Goal: Task Accomplishment & Management: Use online tool/utility

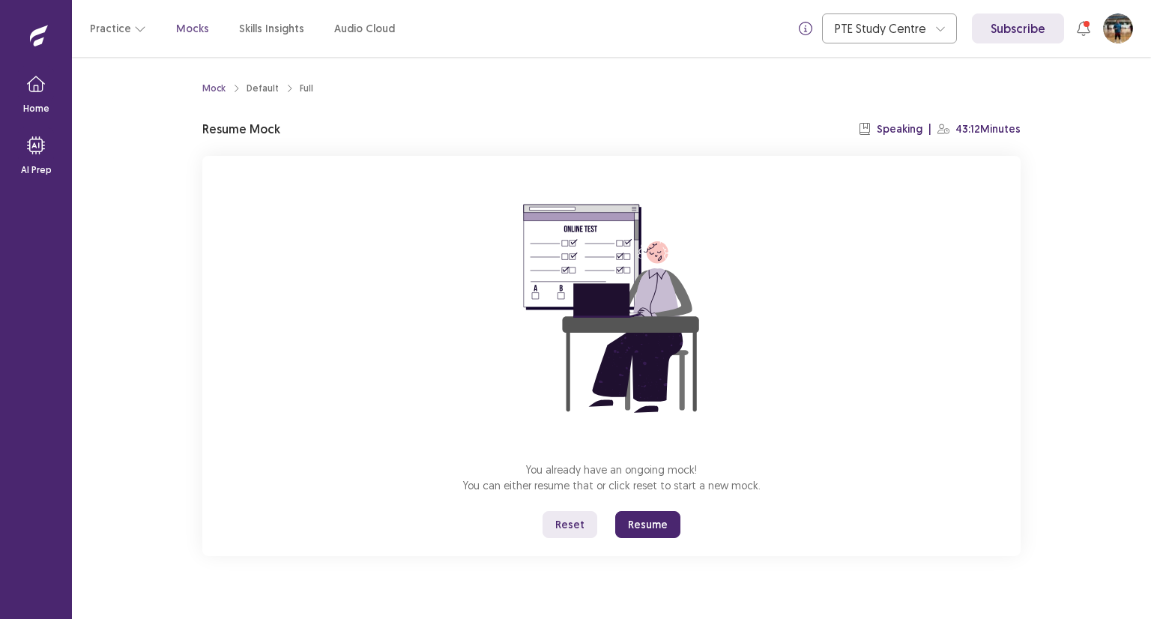
click at [648, 528] on button "Resume" at bounding box center [647, 524] width 65 height 27
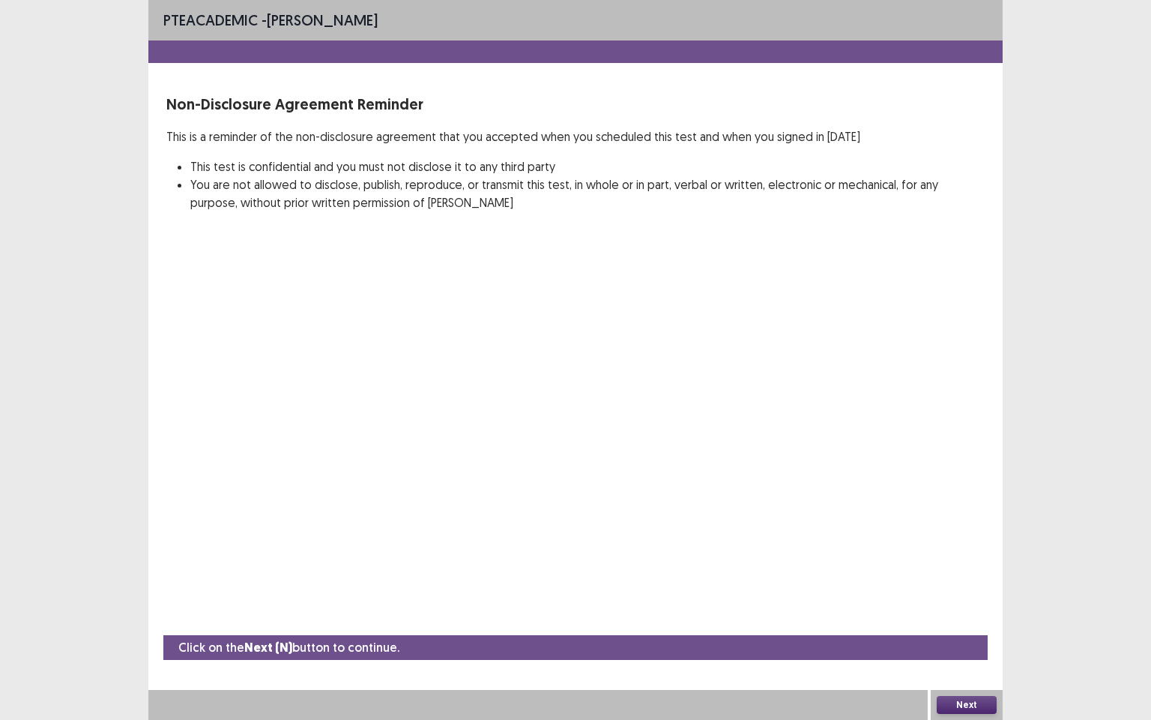
click at [970, 618] on button "Next" at bounding box center [967, 705] width 60 height 18
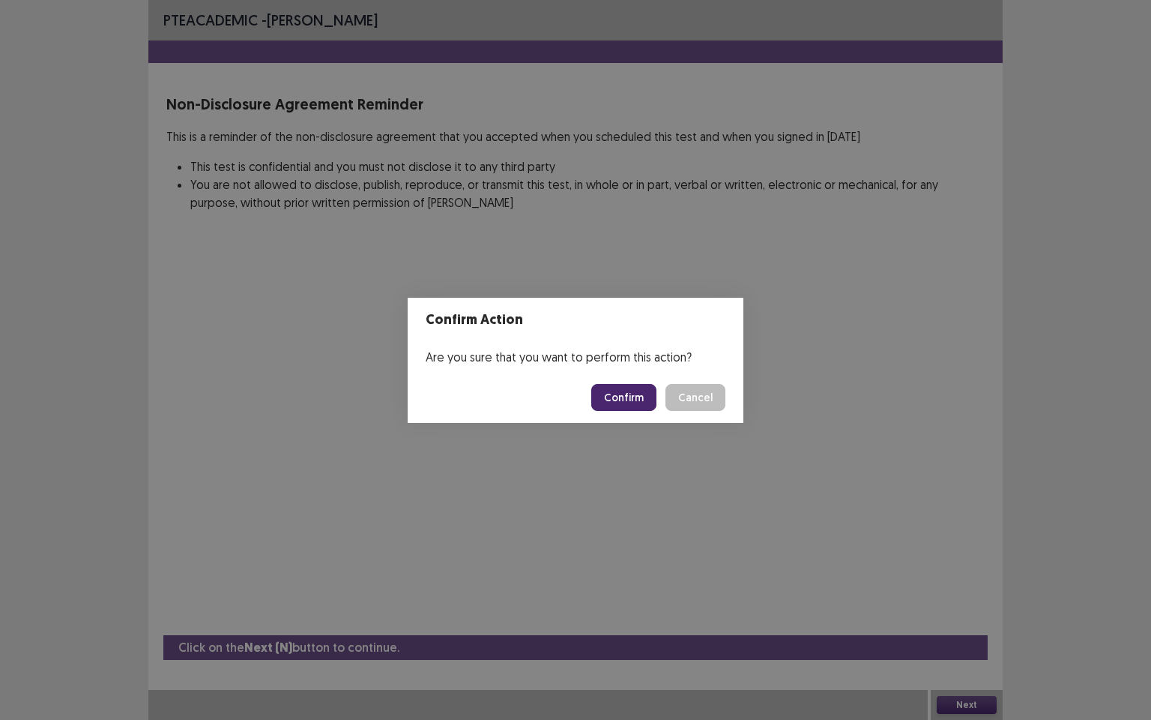
click at [640, 399] on button "Confirm" at bounding box center [623, 397] width 65 height 27
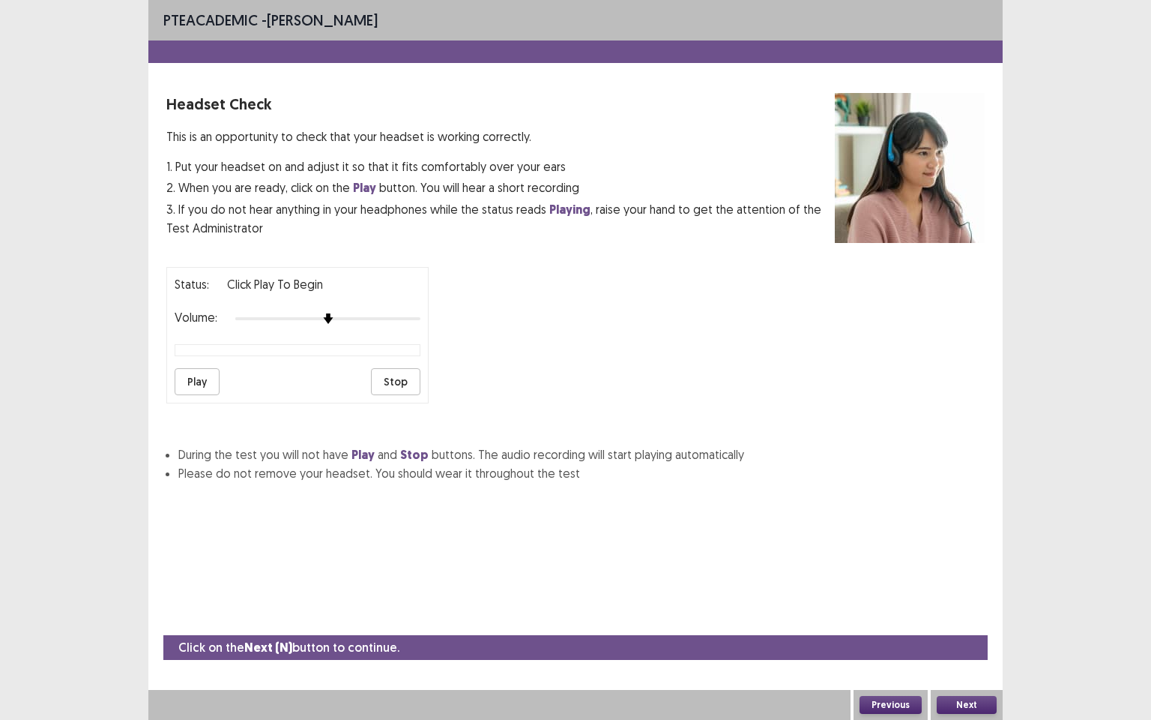
click at [975, 618] on button "Next" at bounding box center [967, 705] width 60 height 18
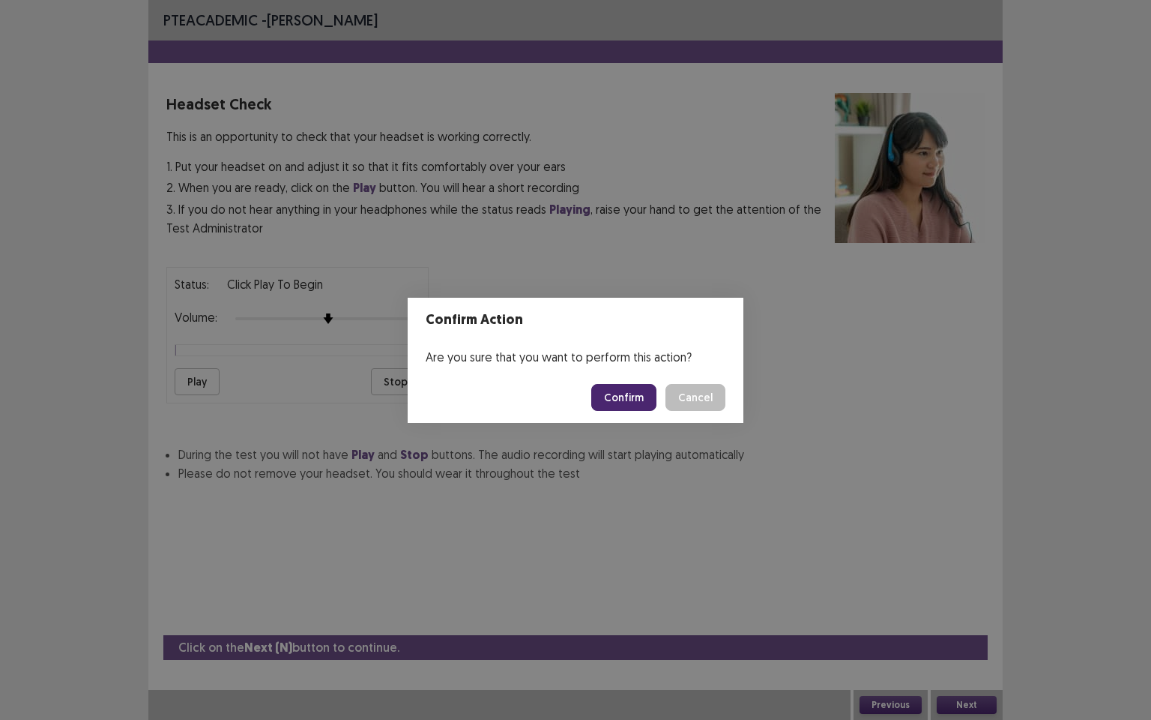
click at [626, 396] on button "Confirm" at bounding box center [623, 397] width 65 height 27
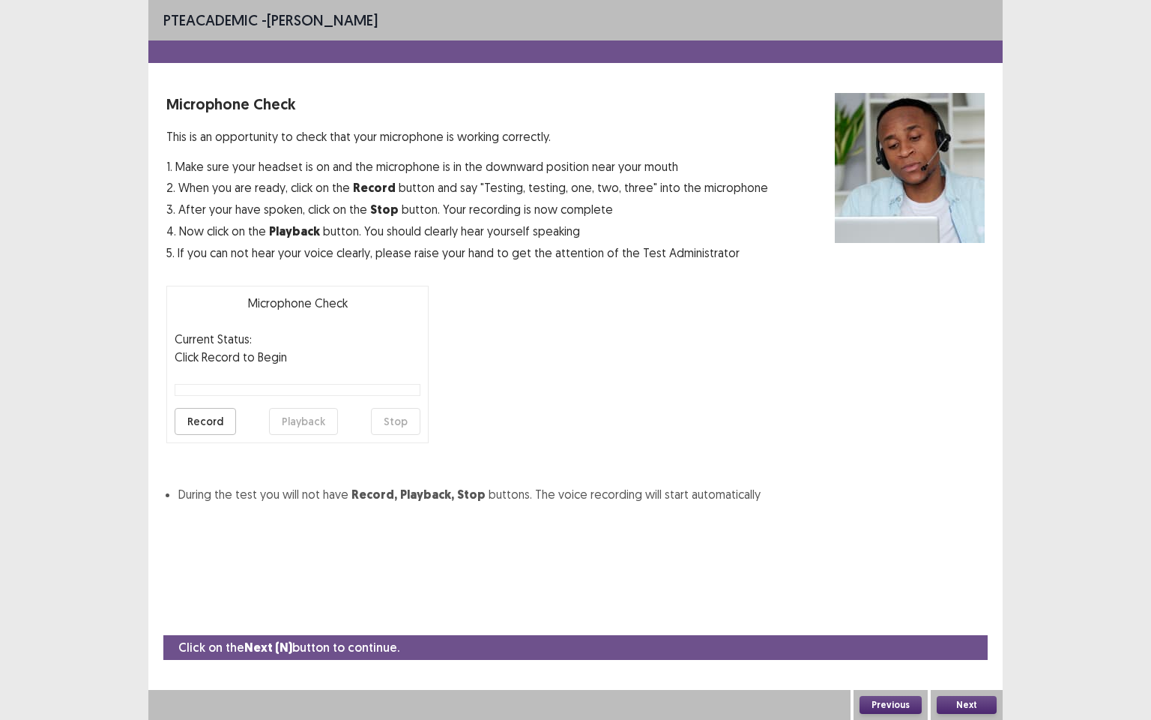
click at [965, 618] on button "Next" at bounding box center [967, 705] width 60 height 18
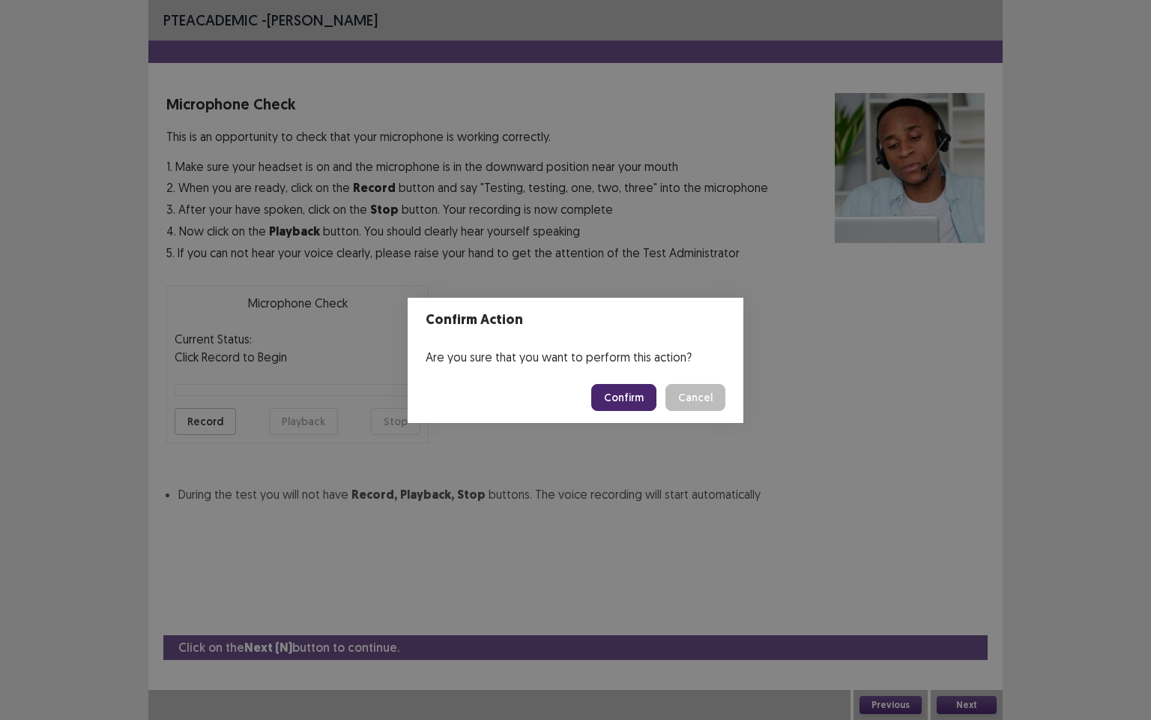
click at [618, 402] on button "Confirm" at bounding box center [623, 397] width 65 height 27
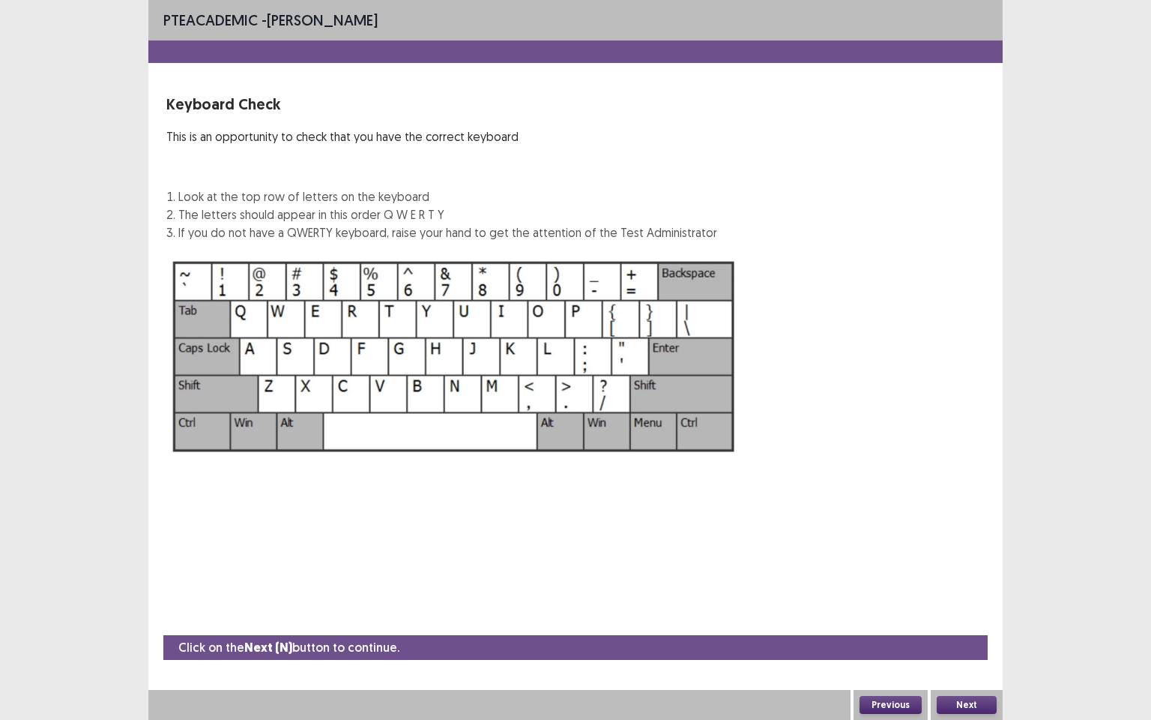
click at [962, 618] on button "Next" at bounding box center [967, 705] width 60 height 18
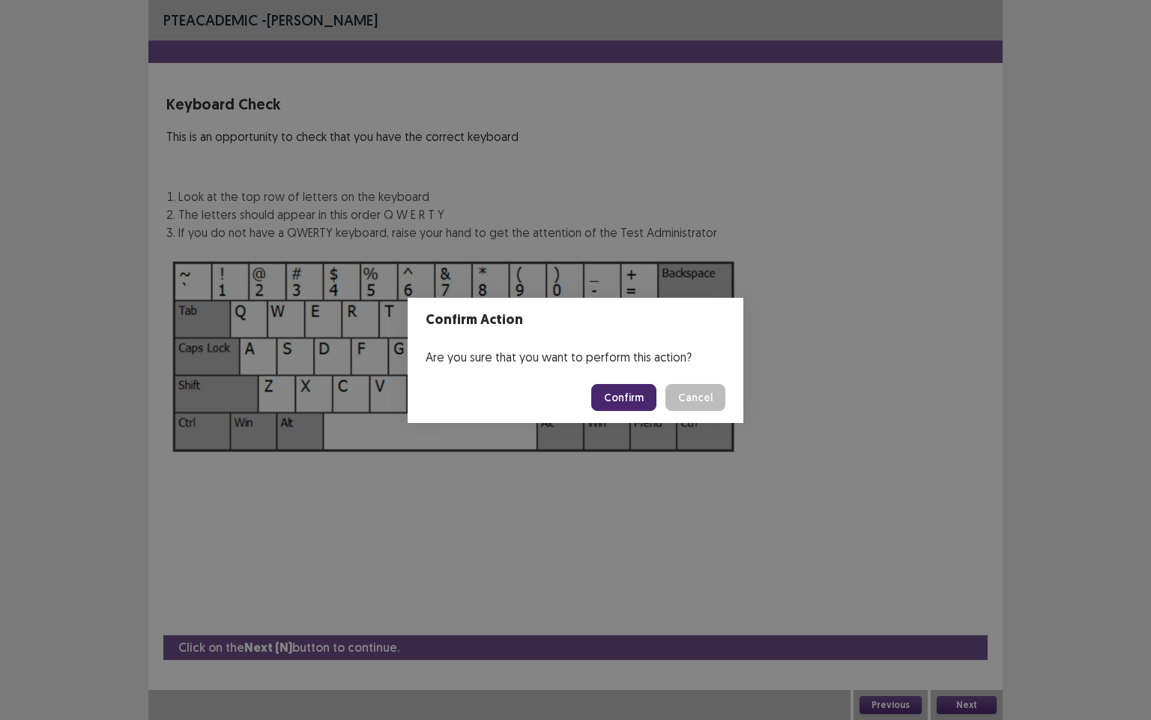
click at [632, 408] on button "Confirm" at bounding box center [623, 397] width 65 height 27
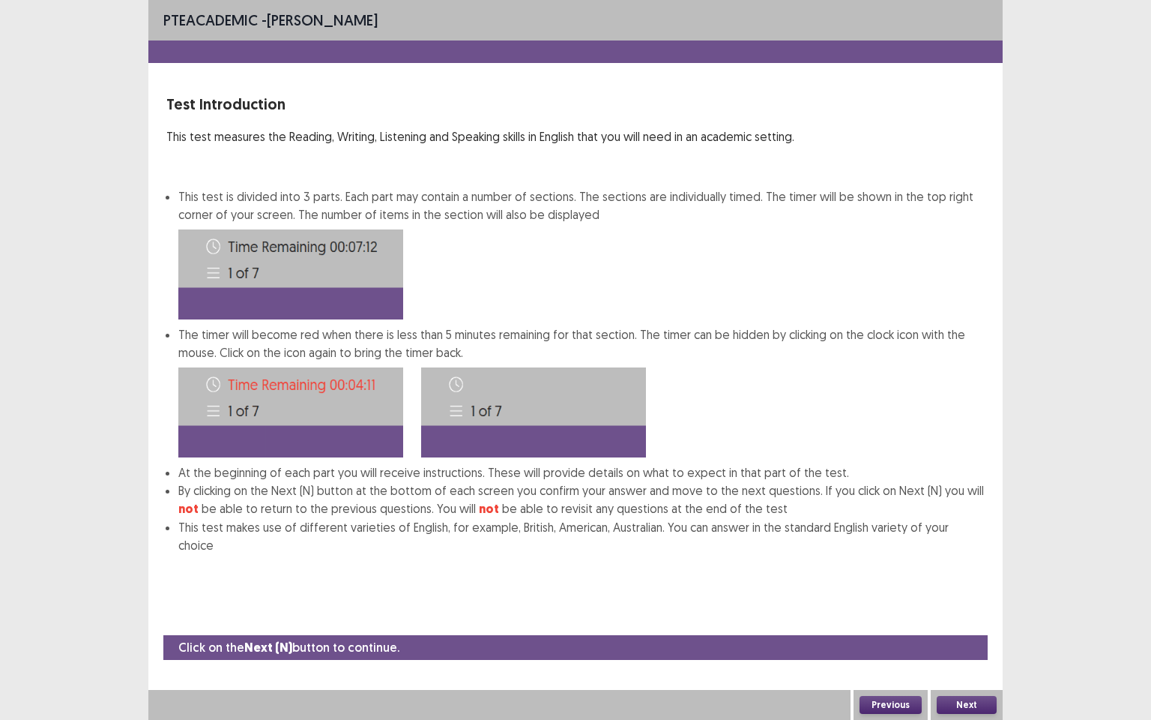
click at [978, 618] on button "Next" at bounding box center [967, 705] width 60 height 18
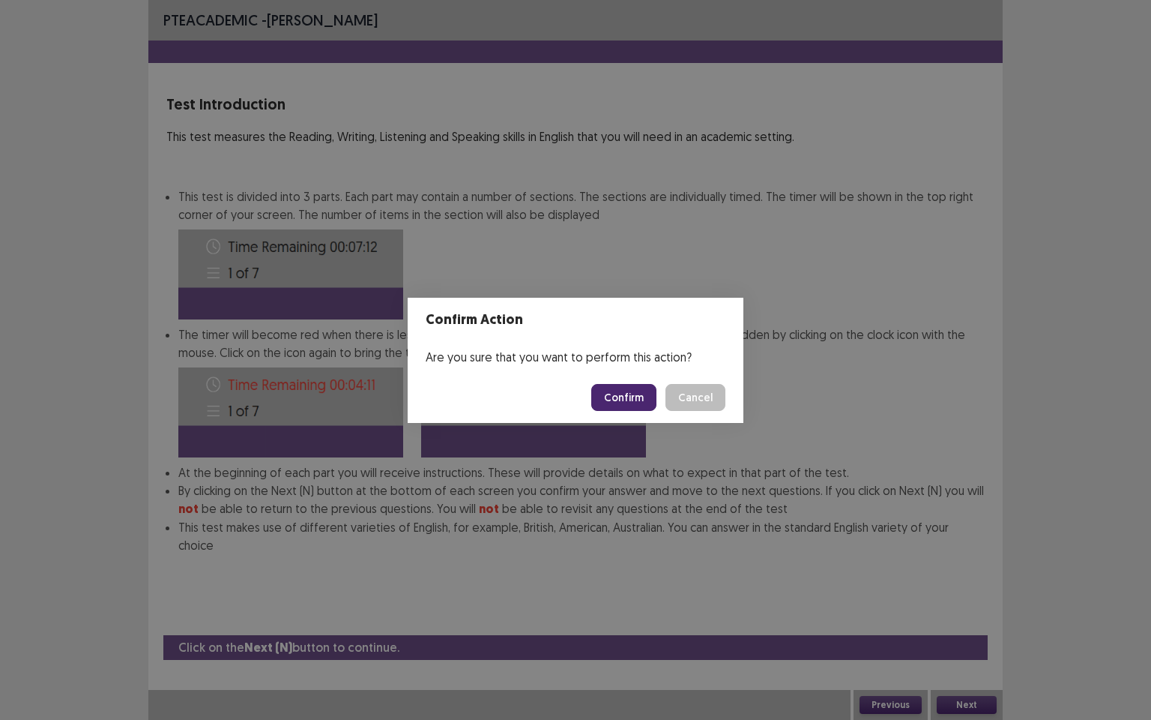
click at [651, 400] on button "Confirm" at bounding box center [623, 397] width 65 height 27
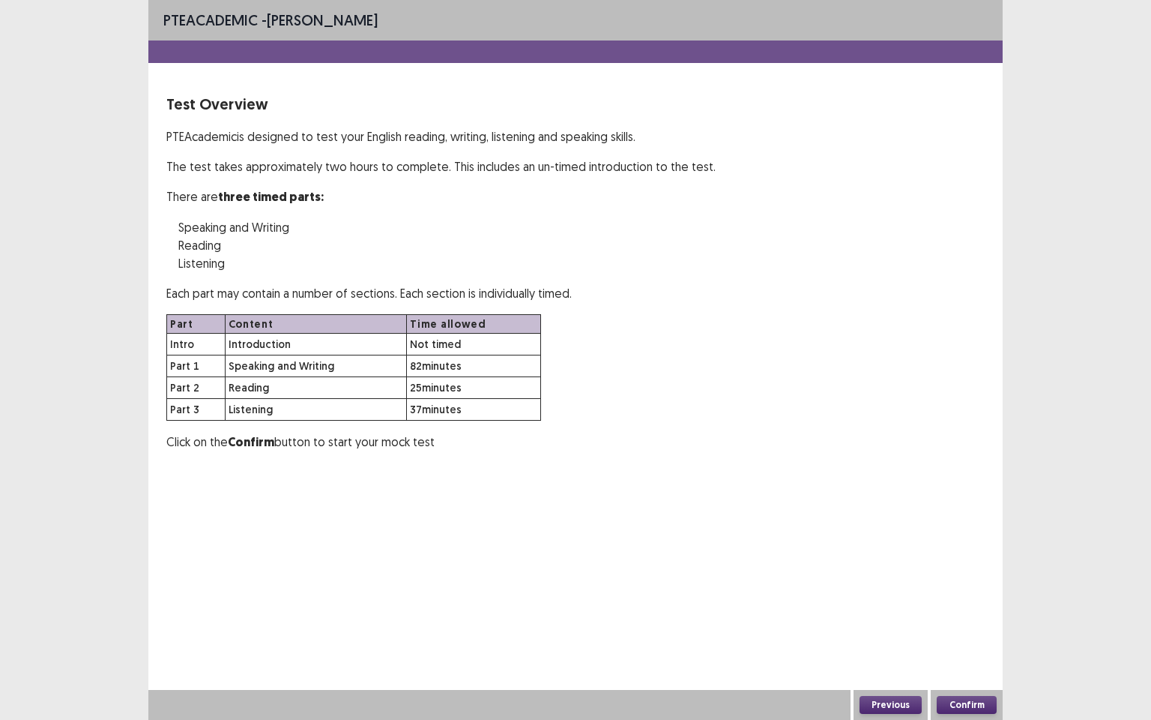
click at [960, 618] on button "Confirm" at bounding box center [967, 705] width 60 height 18
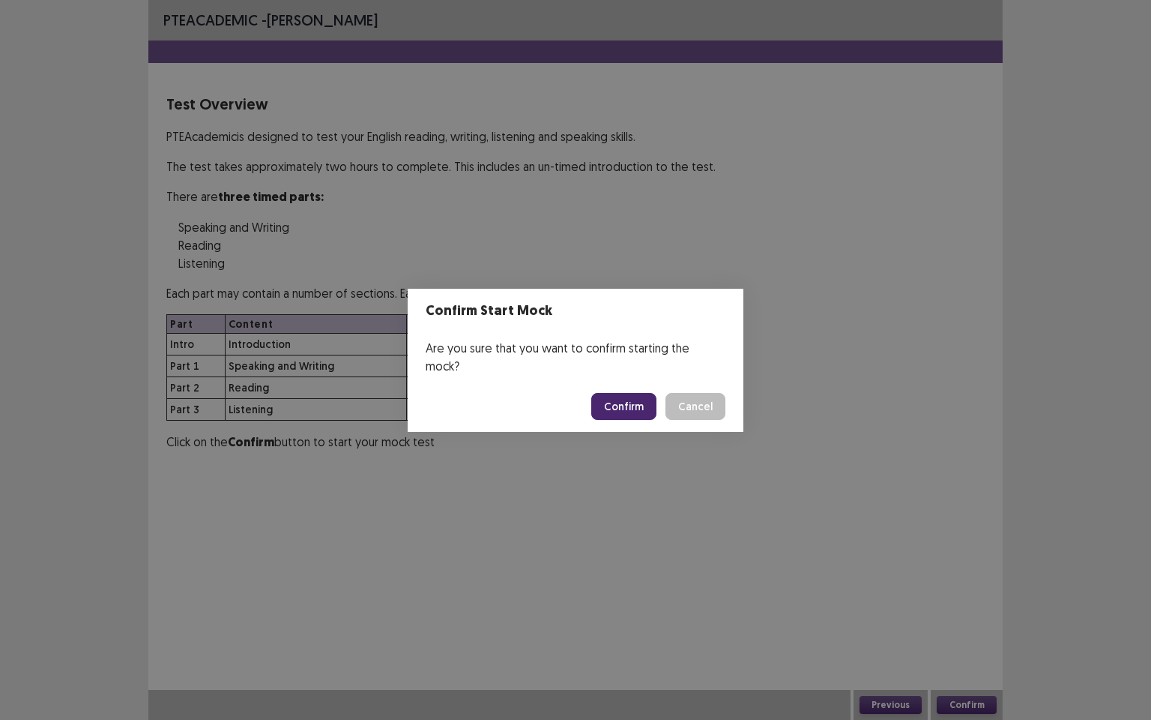
click at [636, 394] on button "Confirm" at bounding box center [623, 406] width 65 height 27
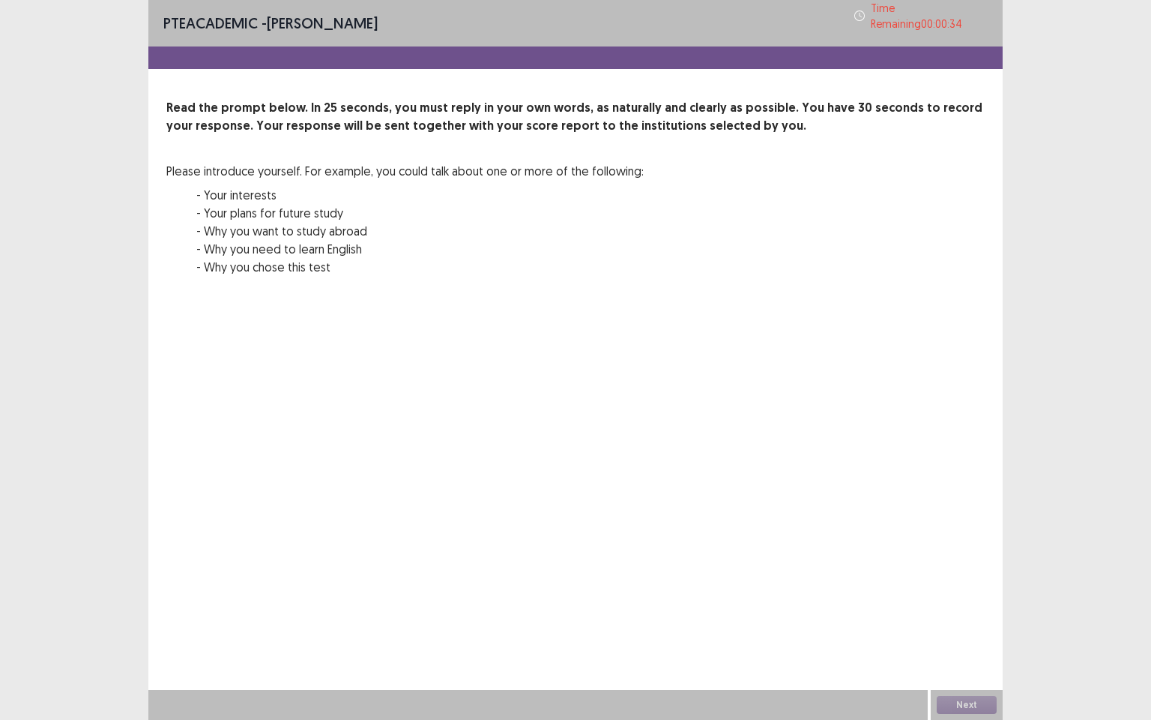
click at [965, 618] on div "Next" at bounding box center [967, 705] width 72 height 30
click at [963, 618] on div "Next" at bounding box center [967, 705] width 72 height 30
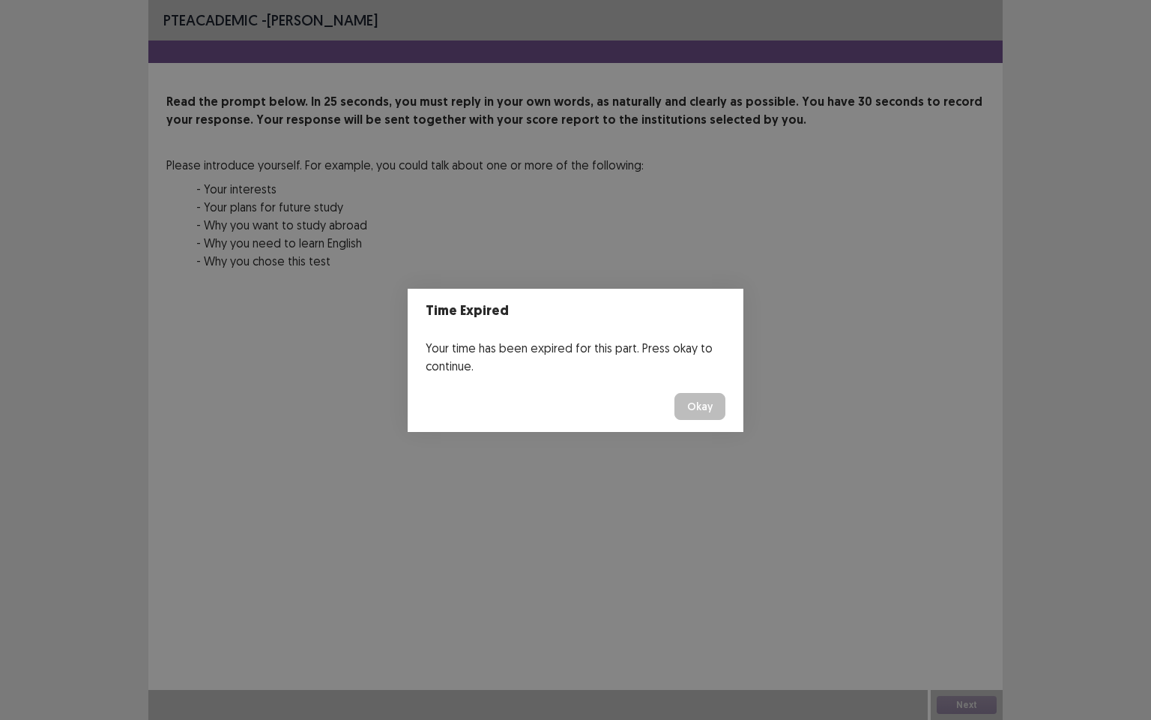
click at [709, 402] on button "Okay" at bounding box center [700, 406] width 51 height 27
